Goal: Information Seeking & Learning: Learn about a topic

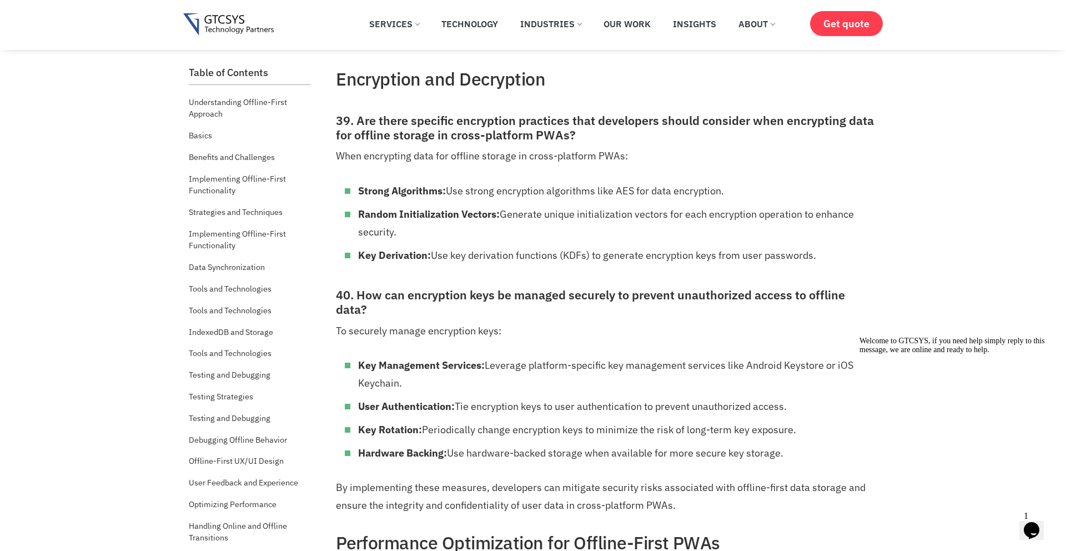
scroll to position [10353, 0]
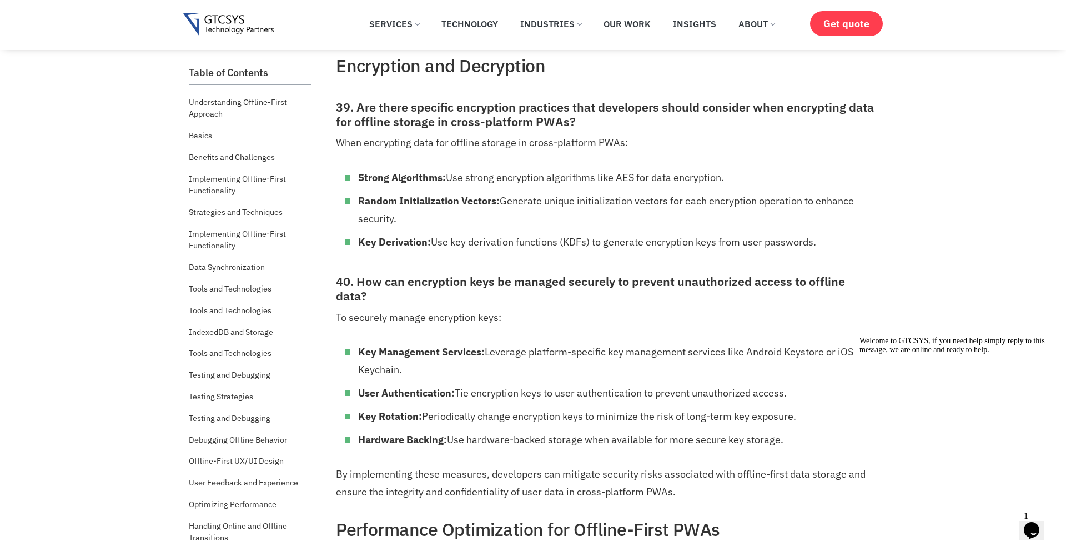
drag, startPoint x: 362, startPoint y: 203, endPoint x: 427, endPoint y: 218, distance: 66.7
click at [427, 218] on li "Random Initialization Vectors: Generate unique initialization vectors for each …" at bounding box center [616, 210] width 516 height 36
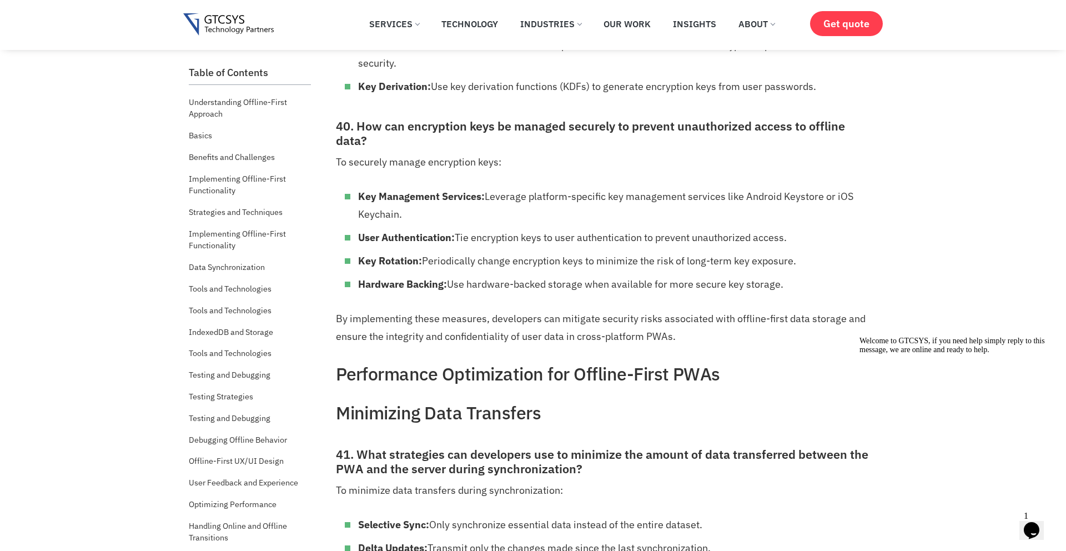
scroll to position [10509, 0]
drag, startPoint x: 424, startPoint y: 261, endPoint x: 827, endPoint y: 269, distance: 402.5
click at [827, 269] on li "Key Rotation: Periodically change encryption keys to minimize the risk of long-…" at bounding box center [616, 260] width 516 height 18
click at [506, 261] on li "Key Rotation: Periodically change encryption keys to minimize the risk of long-…" at bounding box center [616, 260] width 516 height 18
drag, startPoint x: 454, startPoint y: 284, endPoint x: 815, endPoint y: 291, distance: 361.4
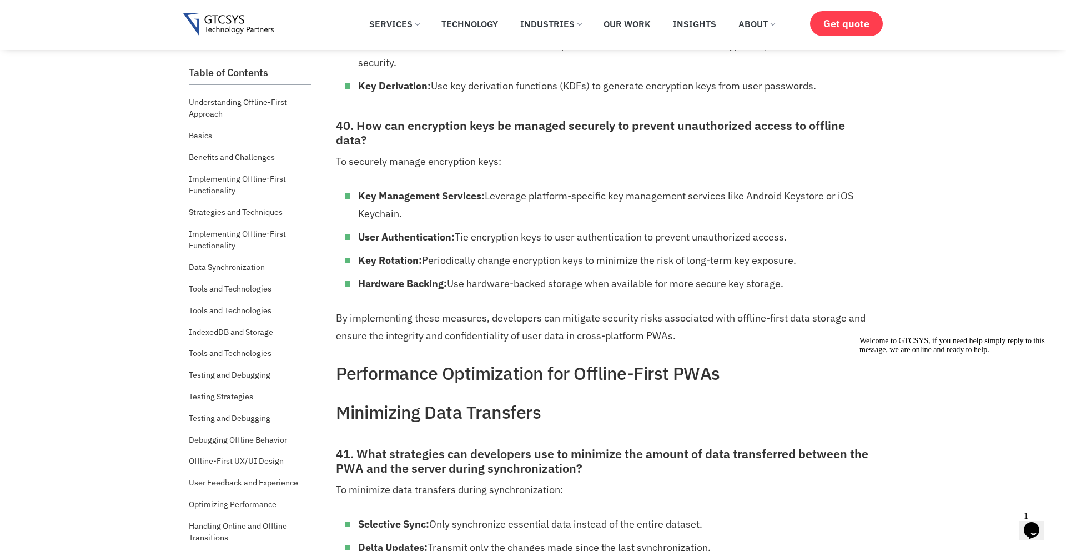
click at [815, 291] on li "Hardware Backing: Use hardware-backed storage when available for more secure ke…" at bounding box center [616, 284] width 516 height 18
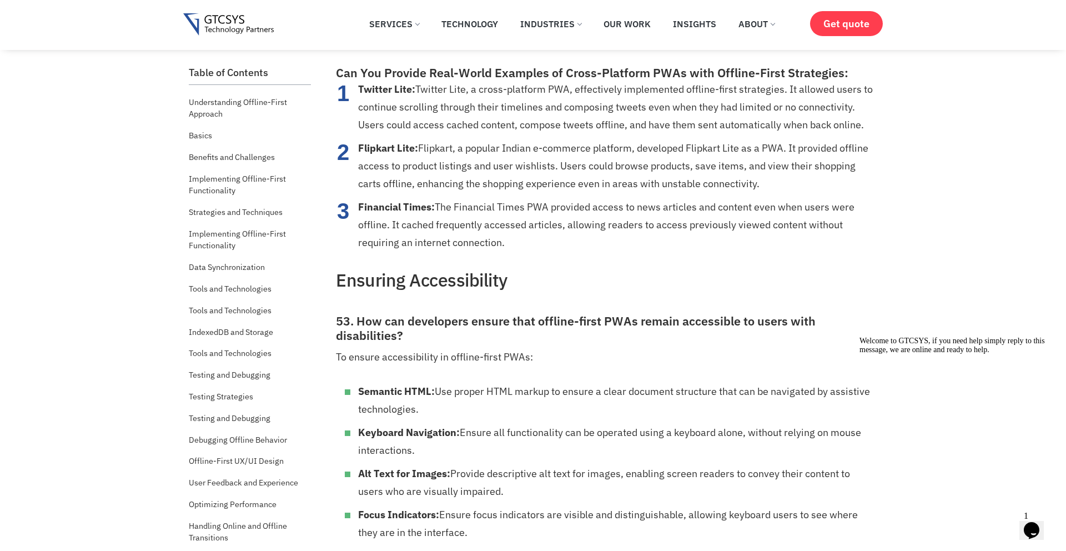
scroll to position [13365, 0]
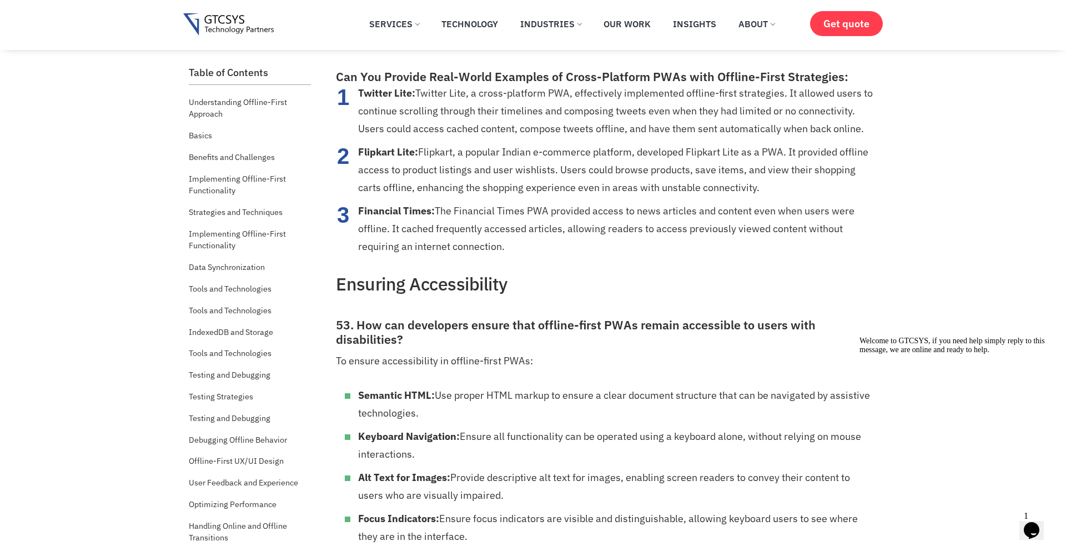
click at [371, 96] on strong "Twitter Lite:" at bounding box center [386, 93] width 57 height 13
click at [378, 210] on strong "Financial Times:" at bounding box center [396, 210] width 77 height 13
click at [372, 163] on li "Flipkart Lite: Flipkart, a popular Indian e-commerce platform, developed Flipka…" at bounding box center [616, 169] width 516 height 53
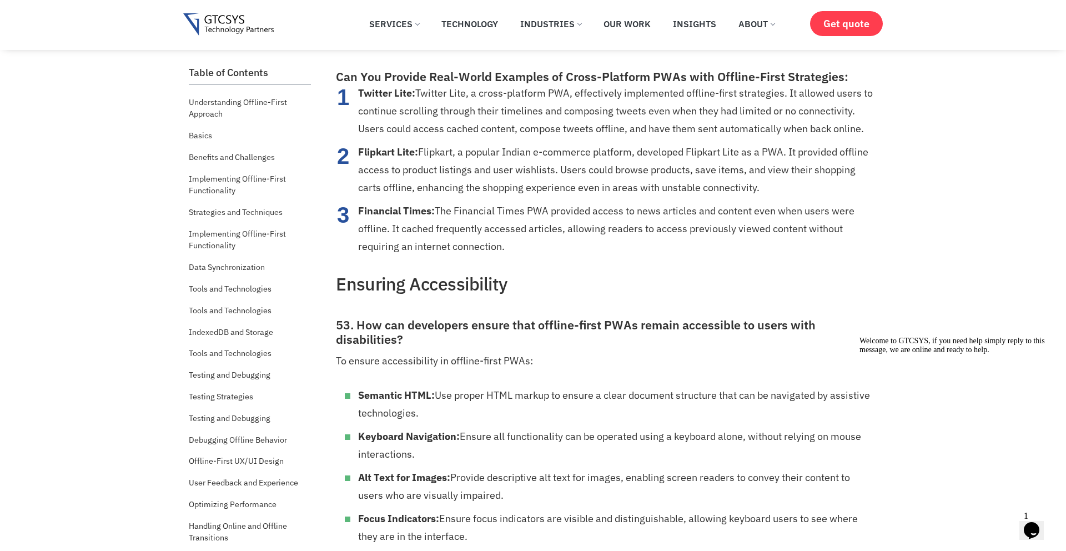
click at [372, 163] on li "Flipkart Lite: Flipkart, a popular Indian e-commerce platform, developed Flipka…" at bounding box center [616, 169] width 516 height 53
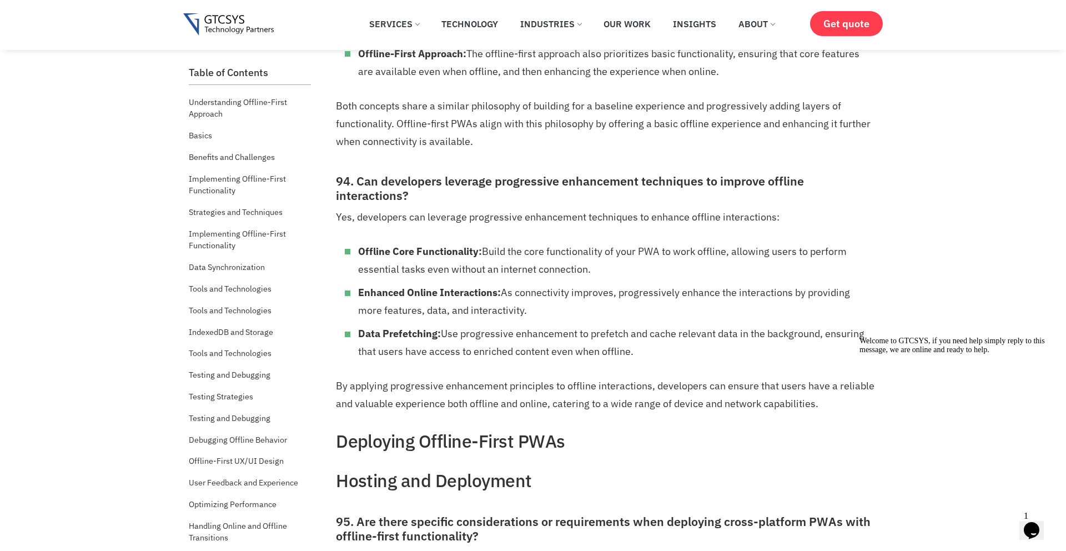
scroll to position [25547, 0]
